Goal: Information Seeking & Learning: Check status

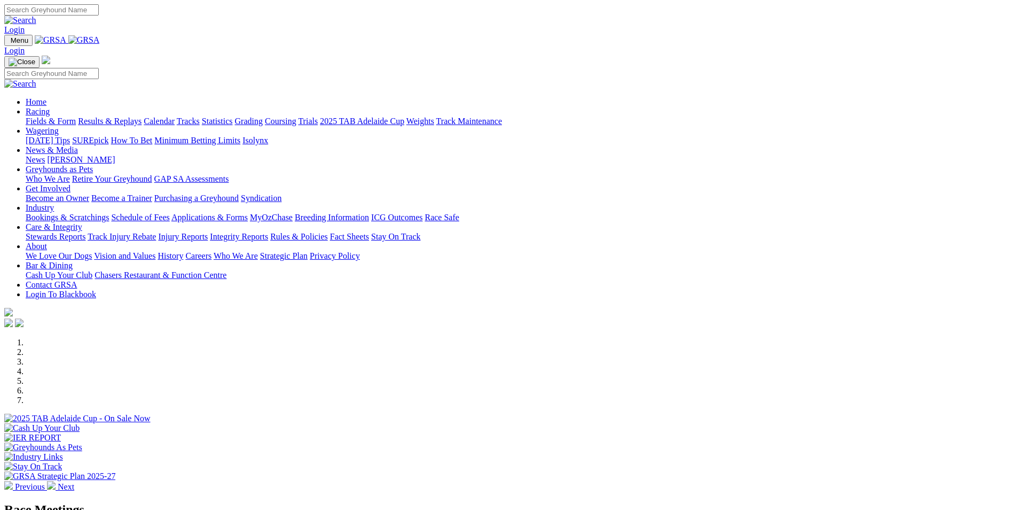
scroll to position [427, 0]
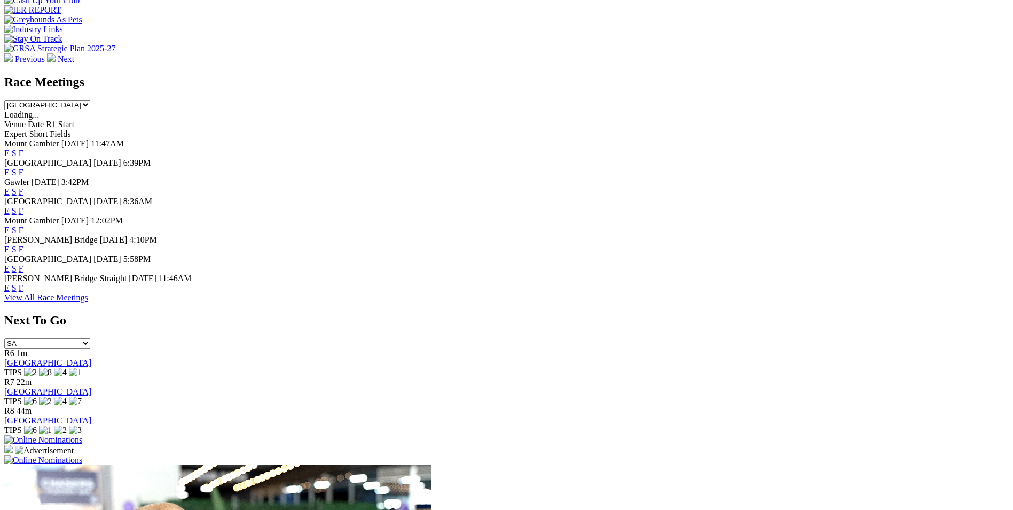
click at [24, 225] on link "F" at bounding box center [21, 229] width 5 height 9
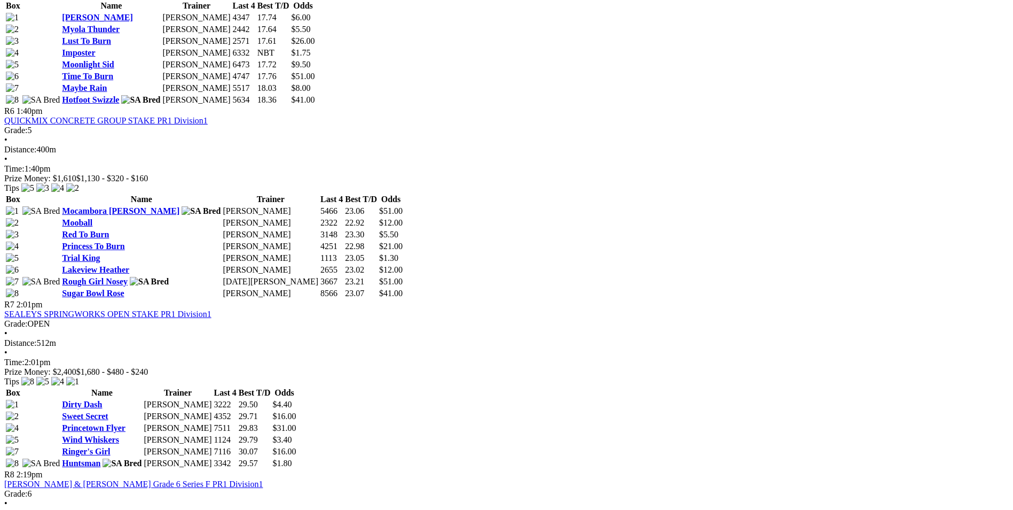
scroll to position [1389, 0]
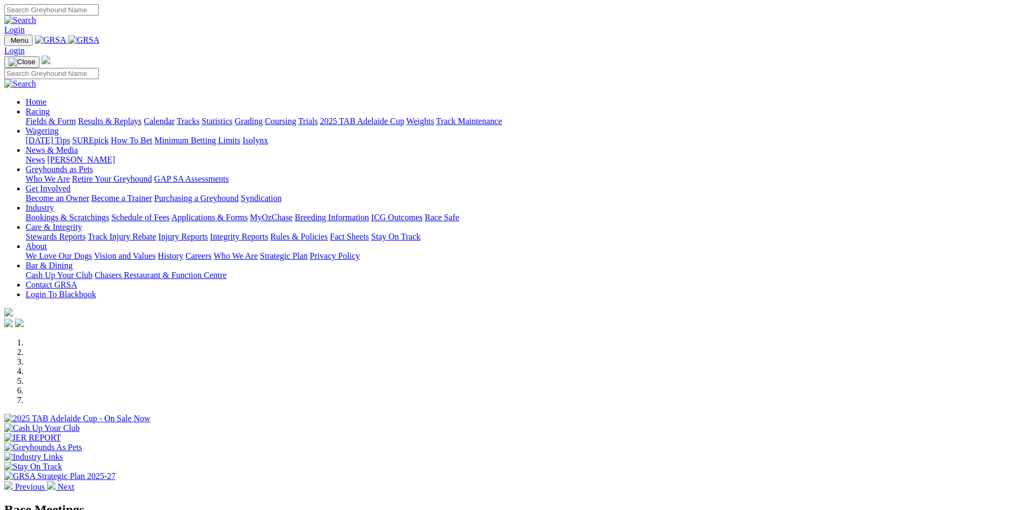
click at [142, 116] on link "Results & Replays" at bounding box center [110, 120] width 64 height 9
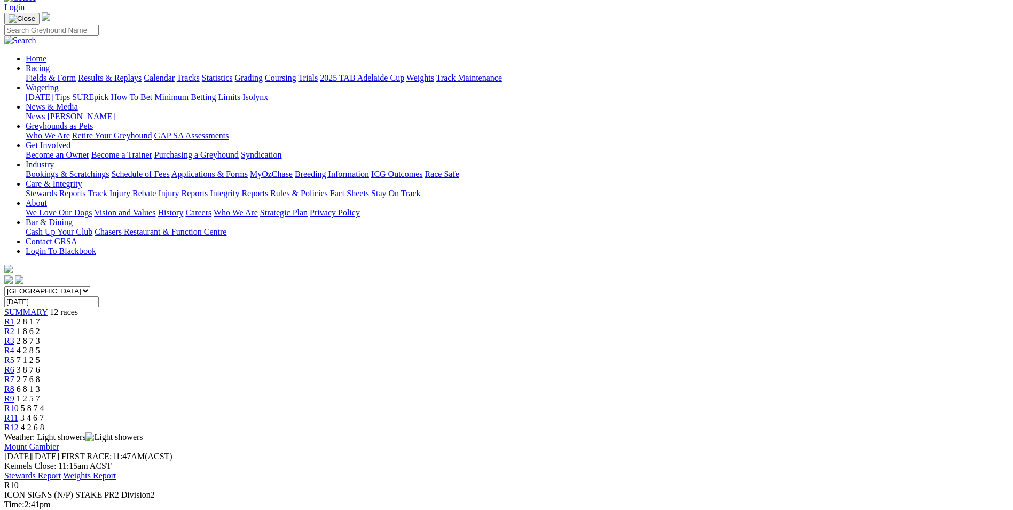
scroll to position [160, 0]
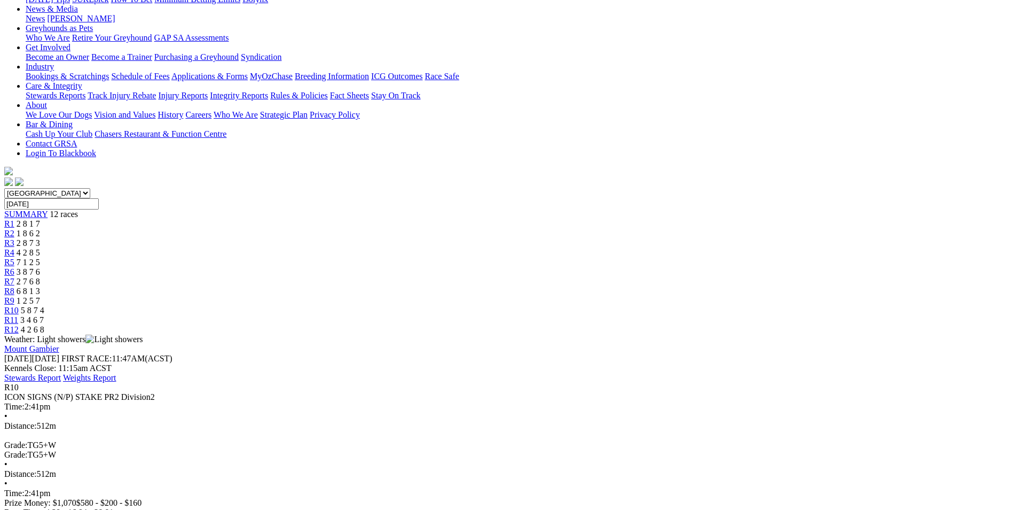
click at [18, 315] on span "R11" at bounding box center [11, 319] width 14 height 9
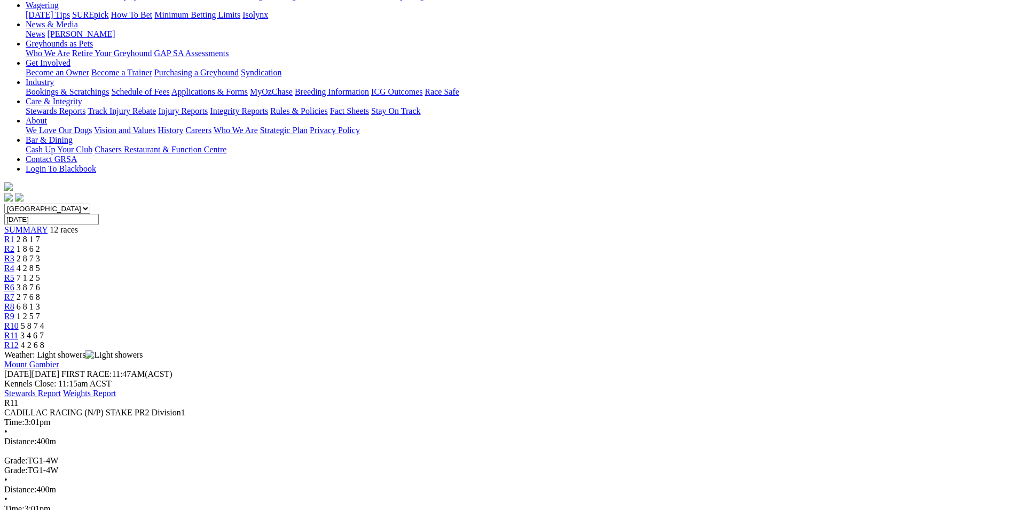
scroll to position [160, 0]
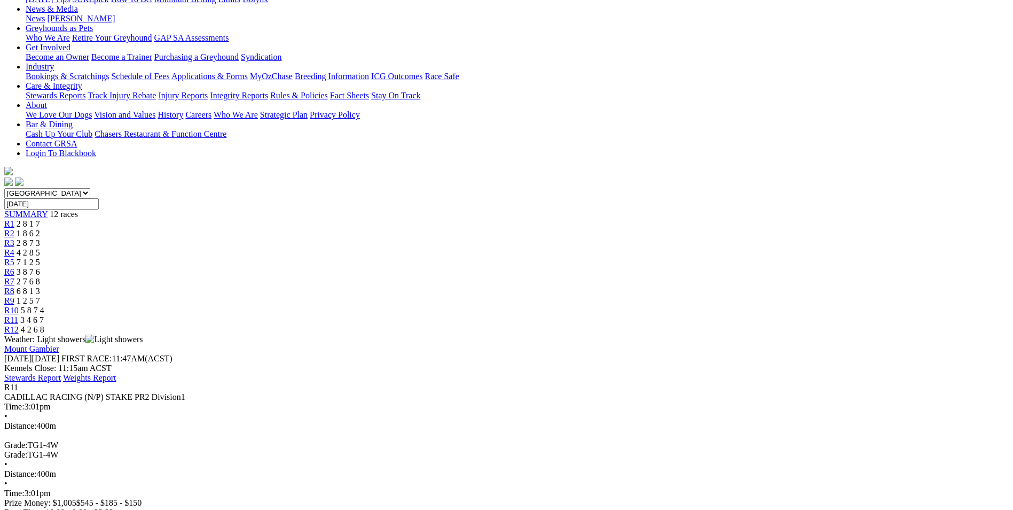
click at [19, 325] on link "R12" at bounding box center [11, 329] width 14 height 9
